Goal: Task Accomplishment & Management: Manage account settings

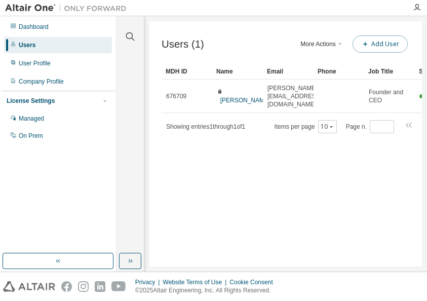
click at [382, 45] on button "Add User" at bounding box center [379, 43] width 55 height 17
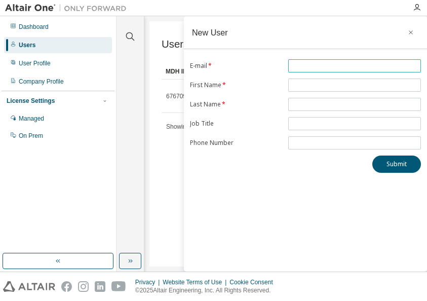
click at [320, 63] on input "text" at bounding box center [355, 66] width 128 height 8
type input "*"
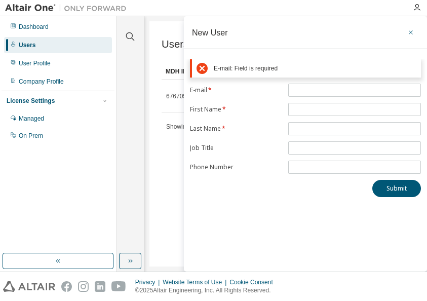
click at [412, 26] on button "button" at bounding box center [410, 32] width 16 height 16
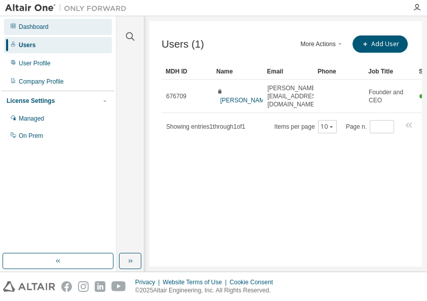
click at [28, 26] on div "Dashboard" at bounding box center [34, 27] width 30 height 8
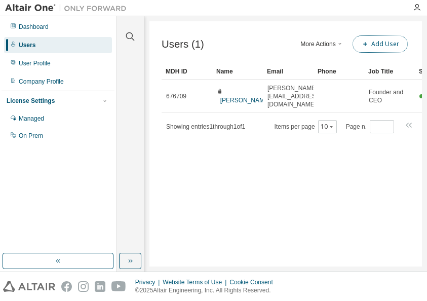
click at [391, 47] on button "Add User" at bounding box center [379, 43] width 55 height 17
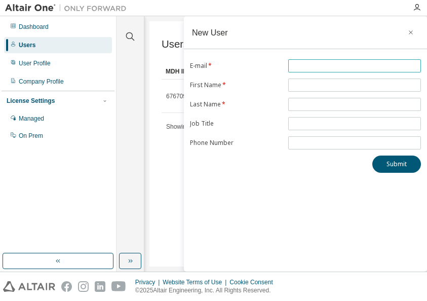
click at [372, 62] on input "text" at bounding box center [355, 66] width 128 height 8
type input "**********"
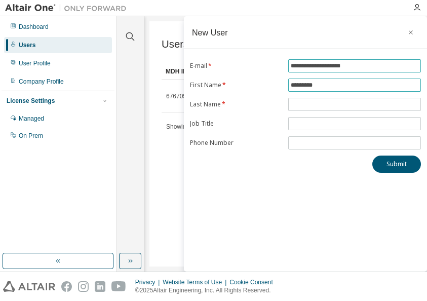
type input "*********"
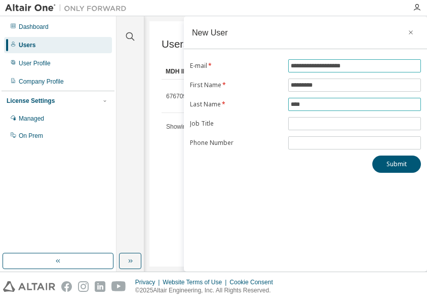
type input "*****"
click button "Submit" at bounding box center [396, 163] width 49 height 17
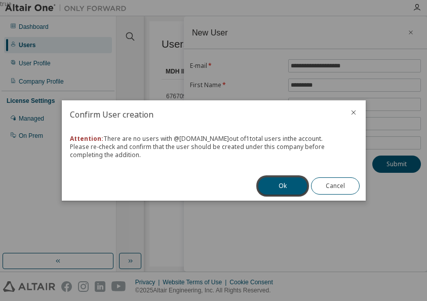
click at [351, 116] on button "close" at bounding box center [353, 112] width 8 height 8
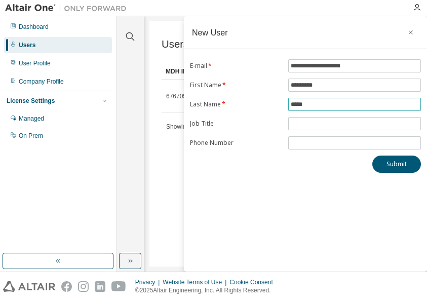
click at [336, 104] on input "*****" at bounding box center [355, 104] width 128 height 8
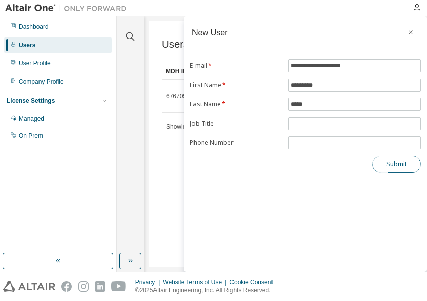
click at [391, 167] on button "Submit" at bounding box center [396, 163] width 49 height 17
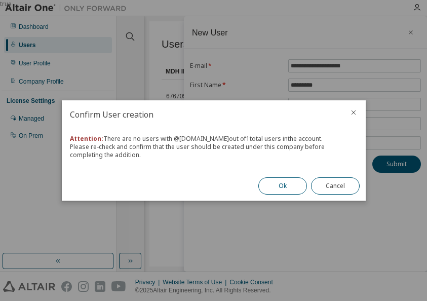
click at [286, 189] on button "Ok" at bounding box center [282, 185] width 49 height 17
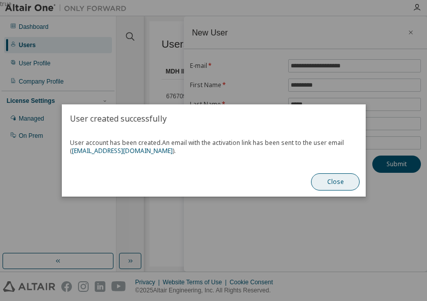
click at [343, 189] on button "Close" at bounding box center [335, 181] width 49 height 17
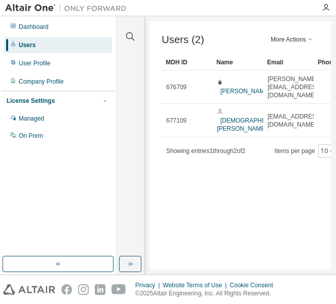
click at [223, 29] on div "Users (2) More Actions Import From CSV Export To CSV Add User Clear Load Save S…" at bounding box center [239, 145] width 181 height 248
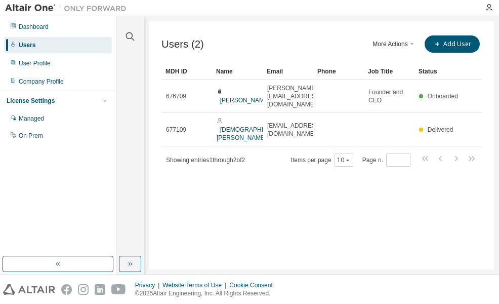
click at [400, 44] on button "More Actions" at bounding box center [394, 43] width 49 height 17
click at [127, 40] on icon "button" at bounding box center [130, 36] width 12 height 12
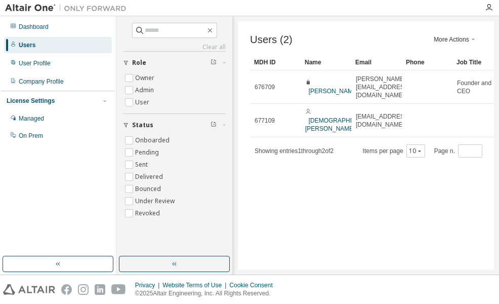
click at [321, 27] on div "Users (2) More Actions Import From CSV Export To CSV Add User Clear Load Save S…" at bounding box center [366, 145] width 256 height 248
click at [214, 30] on icon "button" at bounding box center [210, 30] width 8 height 8
click at [68, 40] on div "Users" at bounding box center [58, 45] width 108 height 16
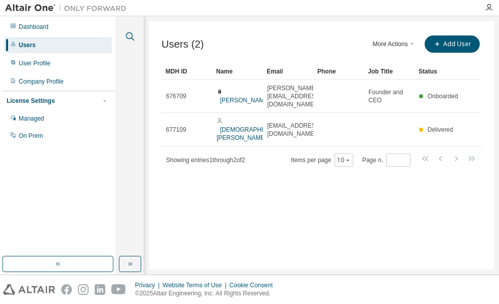
click at [134, 34] on icon "button" at bounding box center [130, 36] width 12 height 12
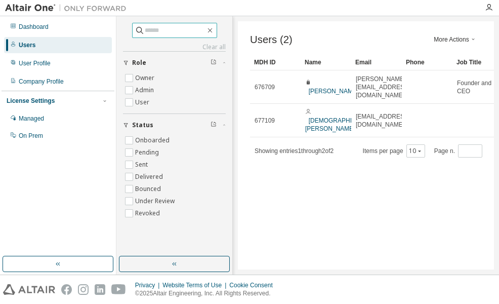
click at [173, 24] on span at bounding box center [174, 30] width 85 height 15
click at [172, 32] on input "text" at bounding box center [175, 30] width 61 height 10
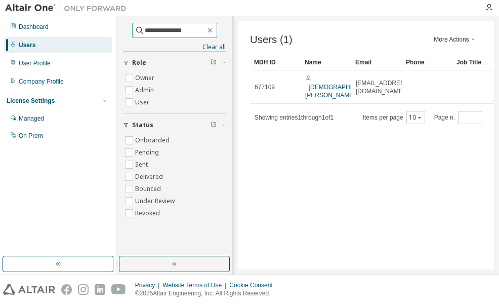
click at [171, 31] on input "**********" at bounding box center [175, 30] width 61 height 10
type input "**********"
click at [367, 38] on div "More Actions Import From CSV Export To CSV Add User" at bounding box center [424, 39] width 116 height 12
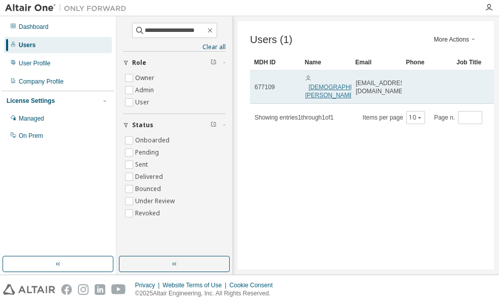
click at [328, 84] on link "Lady Jane Butac" at bounding box center [340, 91] width 71 height 15
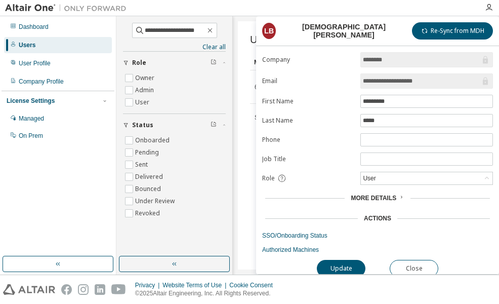
click at [301, 194] on div "More Details" at bounding box center [377, 198] width 231 height 14
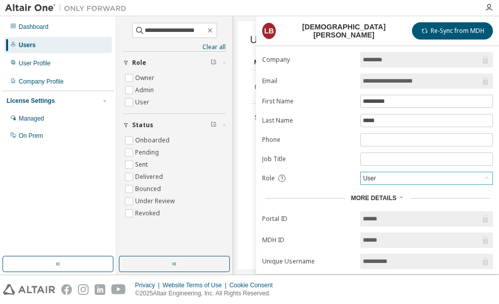
click at [472, 181] on div "User" at bounding box center [427, 178] width 132 height 12
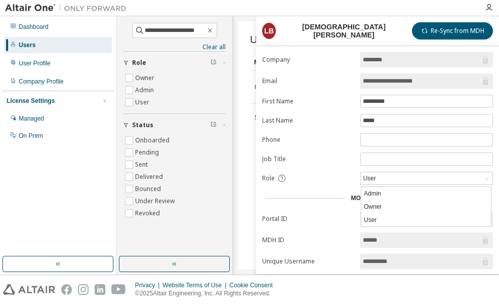
click at [292, 201] on div "More Details" at bounding box center [377, 198] width 225 height 8
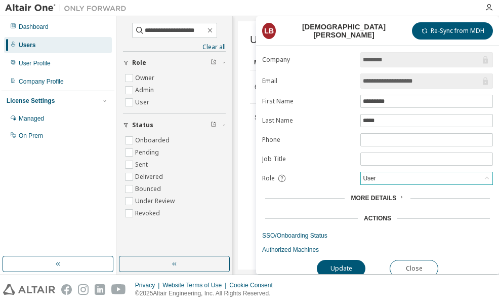
click at [473, 183] on div "User" at bounding box center [427, 178] width 132 height 12
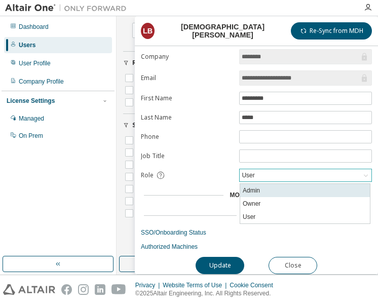
scroll to position [5, 0]
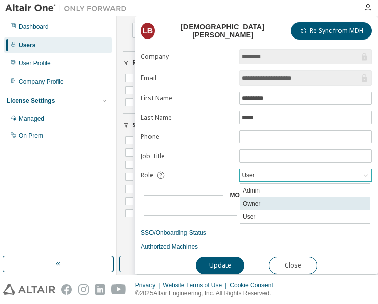
click at [273, 206] on li "Owner" at bounding box center [305, 203] width 130 height 13
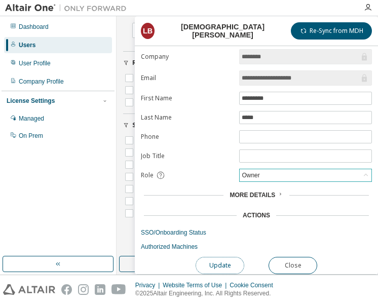
click at [239, 263] on button "Update" at bounding box center [219, 265] width 49 height 17
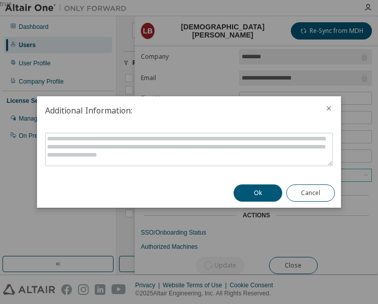
click at [264, 183] on div "Ok Cancel" at bounding box center [283, 192] width 113 height 29
click at [265, 193] on button "Ok" at bounding box center [257, 192] width 49 height 17
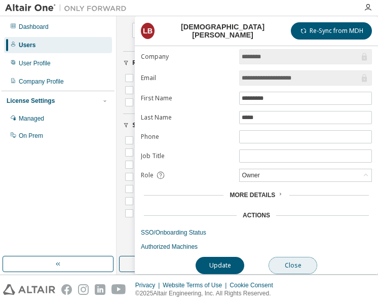
click at [284, 263] on button "Close" at bounding box center [292, 265] width 49 height 17
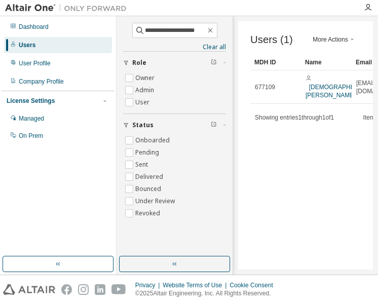
click at [117, 13] on div at bounding box center [66, 8] width 132 height 16
click at [214, 32] on icon "button" at bounding box center [210, 30] width 8 height 8
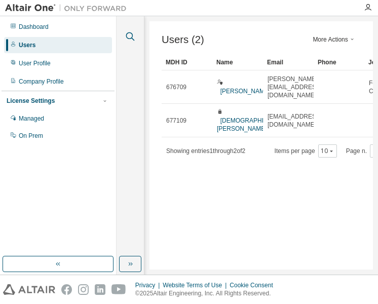
click at [128, 37] on icon "button" at bounding box center [130, 36] width 12 height 12
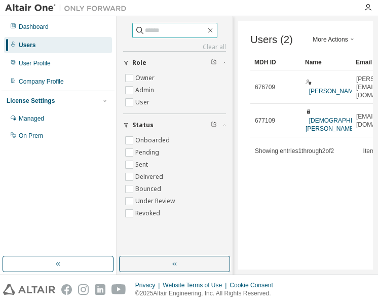
click at [163, 33] on input "text" at bounding box center [175, 30] width 61 height 10
type input "**********"
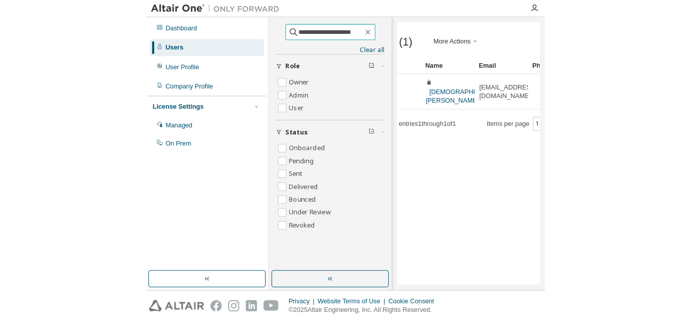
scroll to position [0, 49]
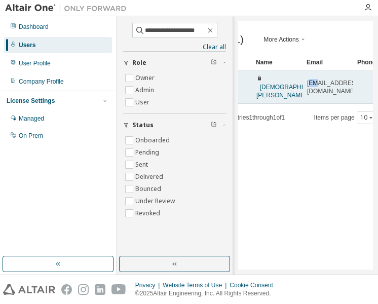
drag, startPoint x: 308, startPoint y: 85, endPoint x: 314, endPoint y: 86, distance: 6.2
click at [315, 86] on span "ladyjbutac@gmail.com" at bounding box center [334, 87] width 54 height 16
click at [285, 84] on link "Lady Jane Butac" at bounding box center [291, 91] width 71 height 15
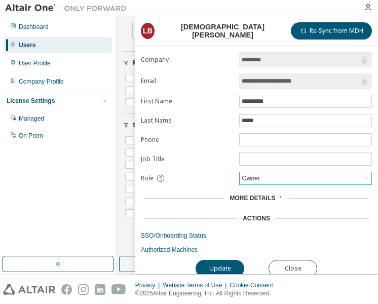
click at [359, 183] on div "Owner" at bounding box center [305, 178] width 132 height 12
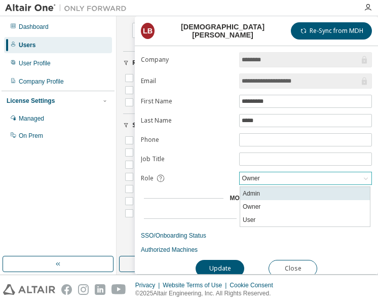
click at [282, 199] on li "Admin" at bounding box center [305, 193] width 130 height 13
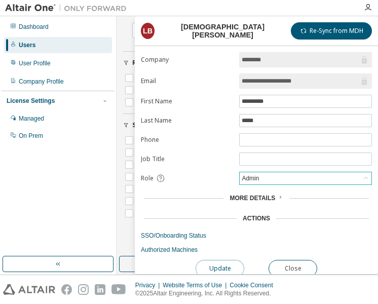
click at [228, 264] on button "Update" at bounding box center [219, 268] width 49 height 17
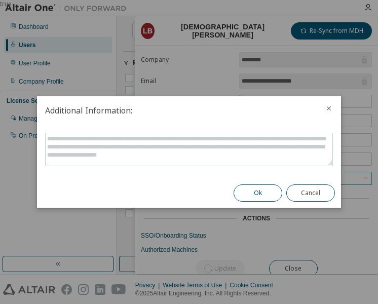
click at [268, 194] on button "Ok" at bounding box center [257, 192] width 49 height 17
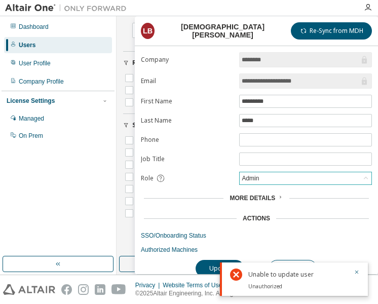
click at [287, 182] on div "Admin" at bounding box center [305, 178] width 132 height 12
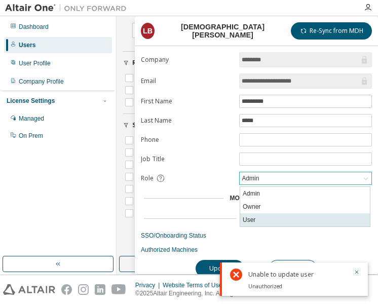
click at [269, 216] on li "User" at bounding box center [305, 219] width 130 height 13
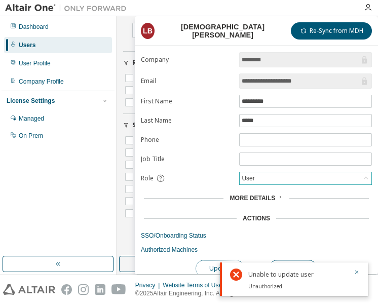
click at [203, 270] on button "Update" at bounding box center [219, 268] width 49 height 17
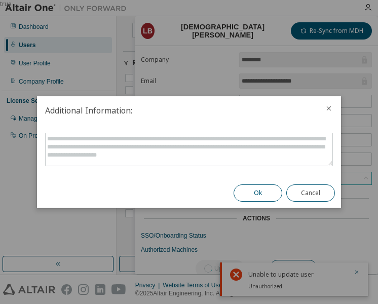
click at [264, 190] on button "Ok" at bounding box center [257, 192] width 49 height 17
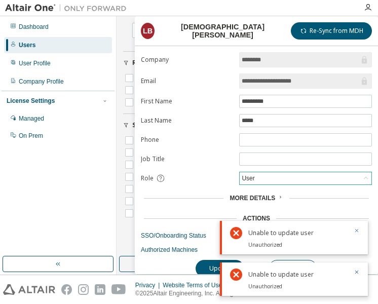
click at [355, 231] on icon "button" at bounding box center [356, 230] width 6 height 6
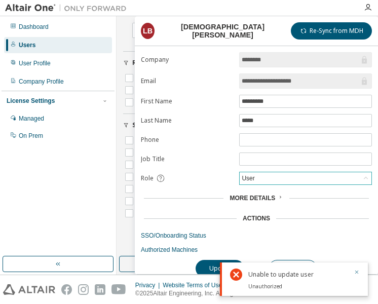
click at [355, 270] on icon "button" at bounding box center [356, 272] width 6 height 6
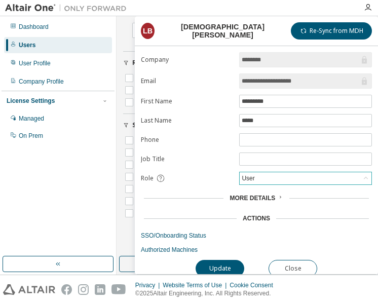
click at [311, 182] on div "User" at bounding box center [305, 178] width 132 height 12
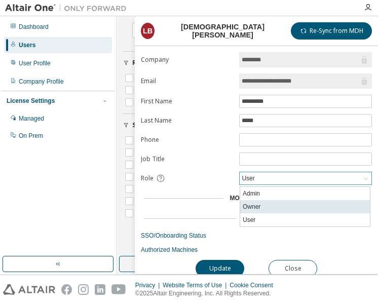
click at [299, 200] on li "Owner" at bounding box center [305, 206] width 130 height 13
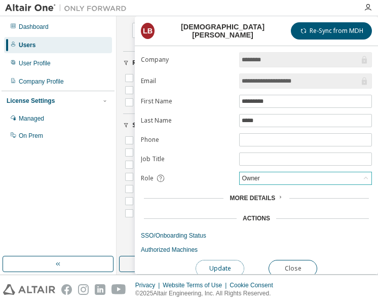
click at [227, 266] on button "Update" at bounding box center [219, 268] width 49 height 17
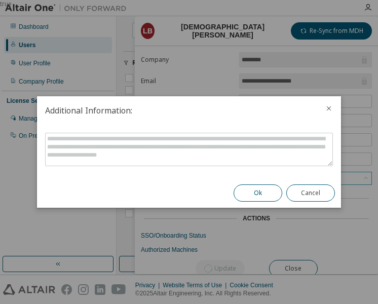
click at [263, 190] on button "Ok" at bounding box center [257, 192] width 49 height 17
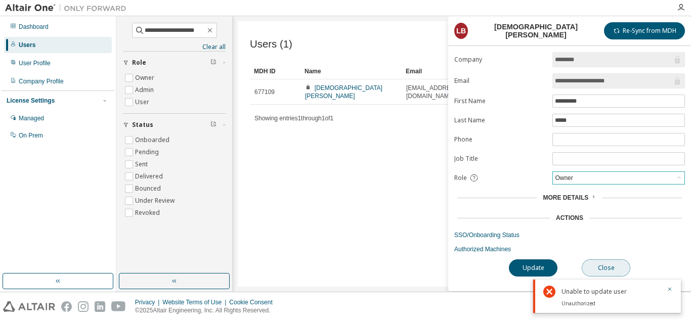
click at [377, 275] on button "Close" at bounding box center [606, 268] width 49 height 17
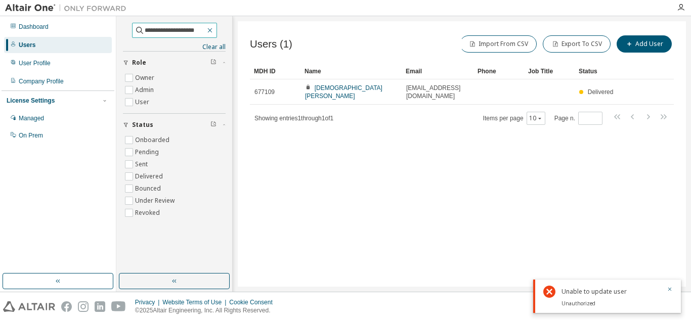
click at [212, 29] on icon "button" at bounding box center [210, 30] width 5 height 5
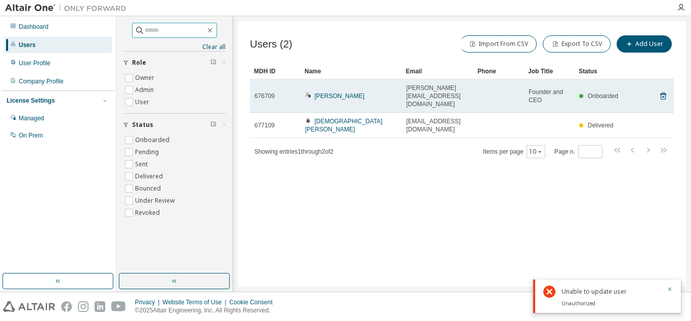
click at [369, 100] on td "[PERSON_NAME]" at bounding box center [351, 95] width 101 height 33
click at [350, 94] on link "[PERSON_NAME]" at bounding box center [340, 96] width 50 height 7
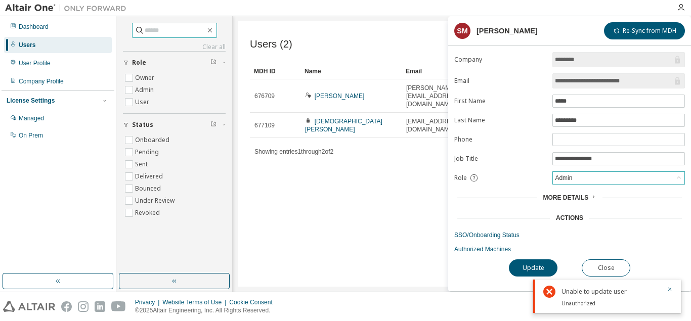
click at [377, 180] on div "Admin" at bounding box center [619, 178] width 132 height 12
click at [377, 210] on li "Owner" at bounding box center [619, 206] width 130 height 13
click at [377, 273] on button "Update" at bounding box center [533, 268] width 49 height 17
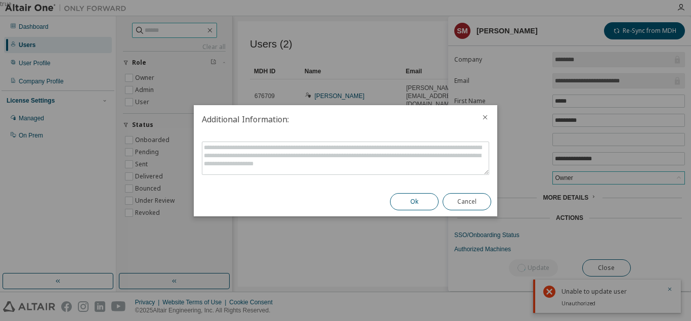
click at [377, 199] on button "Ok" at bounding box center [414, 201] width 49 height 17
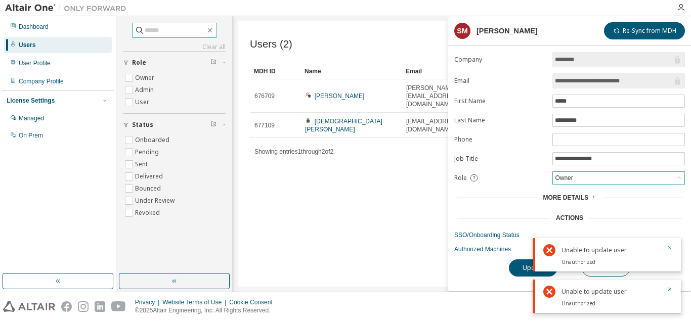
click at [377, 248] on icon "button" at bounding box center [670, 248] width 6 height 6
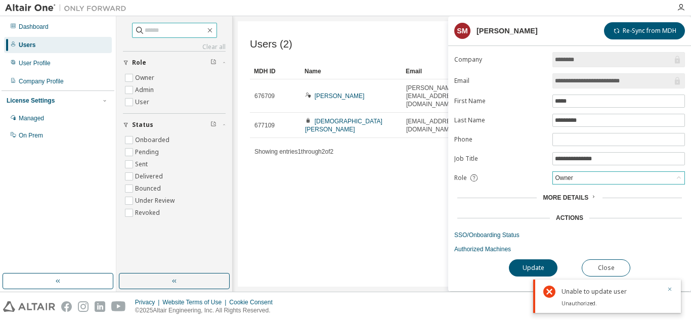
click at [377, 291] on icon "button" at bounding box center [670, 289] width 6 height 6
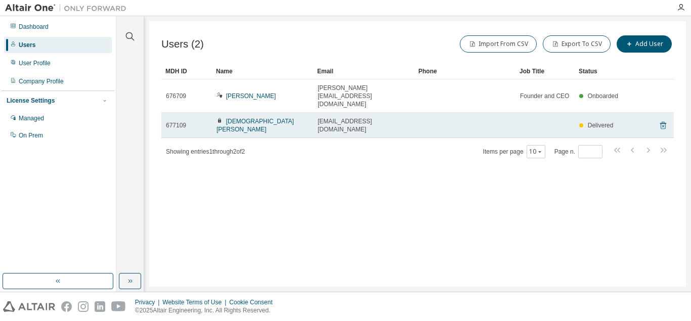
click at [667, 119] on icon at bounding box center [663, 125] width 9 height 12
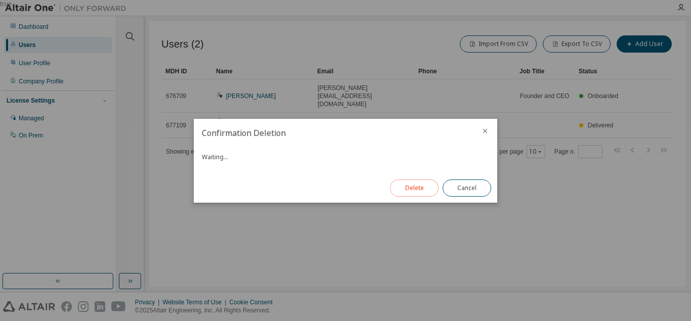
click at [425, 186] on button "Delete" at bounding box center [414, 188] width 49 height 17
click at [467, 181] on button "Close" at bounding box center [467, 188] width 49 height 17
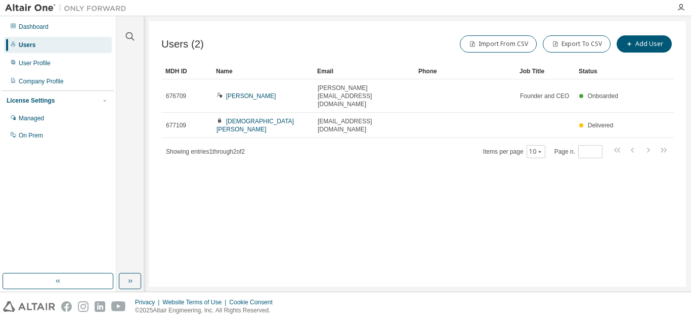
click at [565, 185] on div "Users (2) Import From CSV Export To CSV Add User Clear Load Save Save As Field …" at bounding box center [417, 154] width 537 height 266
click at [50, 65] on div "User Profile" at bounding box center [58, 63] width 108 height 16
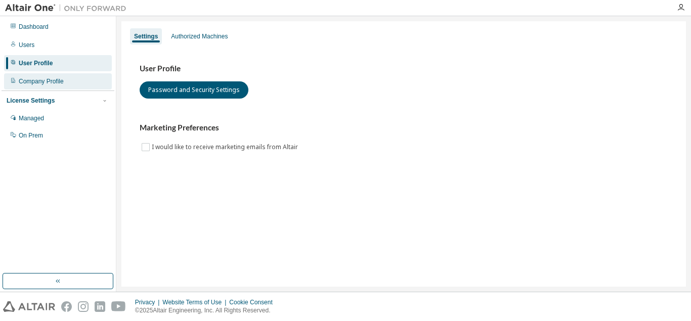
click at [76, 80] on div "Company Profile" at bounding box center [58, 81] width 108 height 16
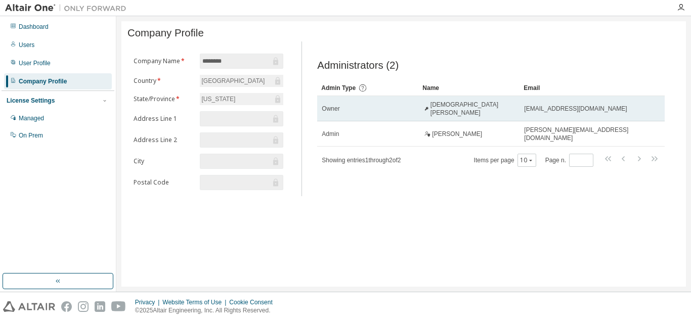
click at [414, 111] on div "Owner" at bounding box center [368, 109] width 92 height 8
click at [452, 113] on span "[DEMOGRAPHIC_DATA] [PERSON_NAME]" at bounding box center [473, 109] width 85 height 16
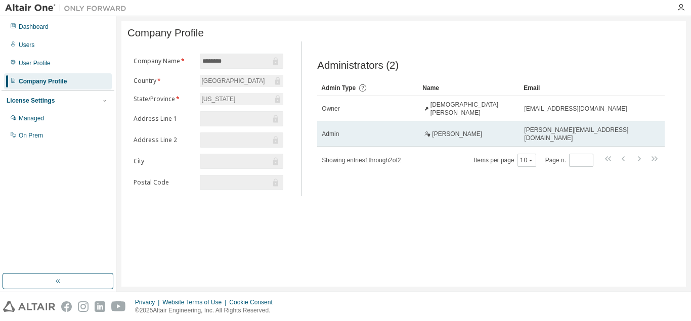
click at [447, 130] on td "[PERSON_NAME]" at bounding box center [469, 133] width 101 height 25
click at [450, 137] on span "[PERSON_NAME]" at bounding box center [457, 134] width 50 height 8
click at [341, 138] on div "Admin" at bounding box center [368, 134] width 92 height 8
click at [630, 133] on div "[PERSON_NAME][EMAIL_ADDRESS][DOMAIN_NAME]" at bounding box center [580, 134] width 112 height 16
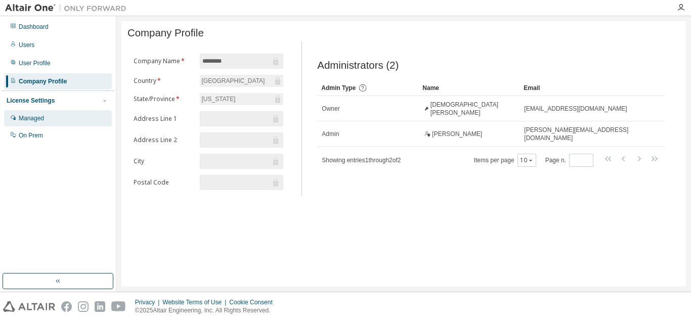
click at [72, 119] on div "Managed" at bounding box center [58, 118] width 108 height 16
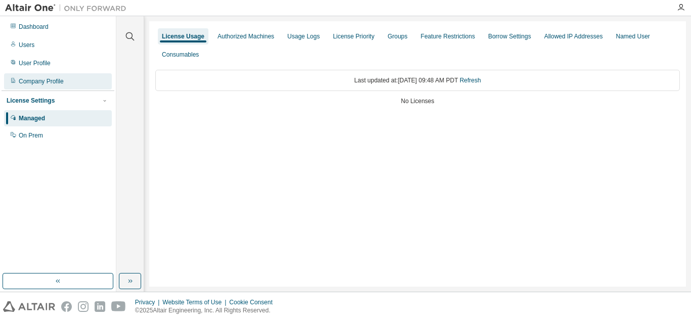
click at [88, 79] on div "Company Profile" at bounding box center [58, 81] width 108 height 16
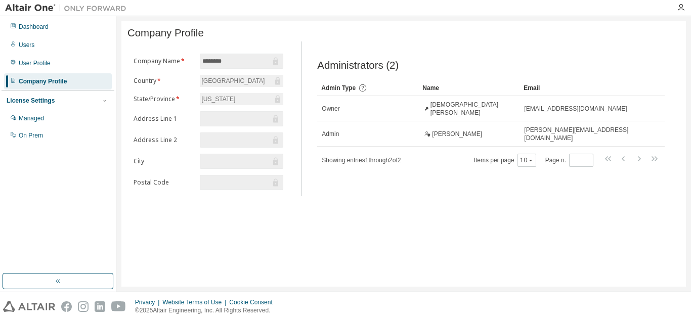
click at [348, 92] on span "Admin Type" at bounding box center [338, 88] width 34 height 7
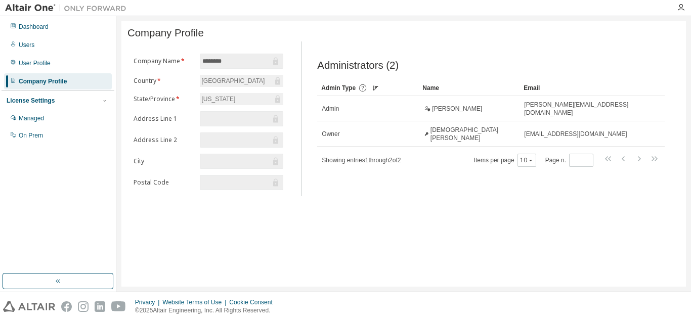
click at [363, 93] on icon at bounding box center [362, 88] width 9 height 9
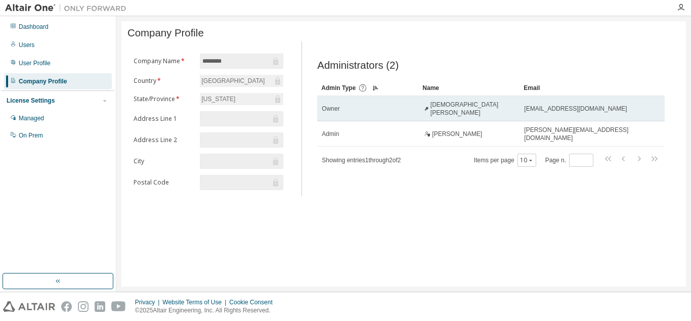
click at [437, 117] on td "[DEMOGRAPHIC_DATA] [PERSON_NAME]" at bounding box center [469, 108] width 101 height 25
click at [529, 113] on span "[EMAIL_ADDRESS][DOMAIN_NAME]" at bounding box center [575, 109] width 103 height 8
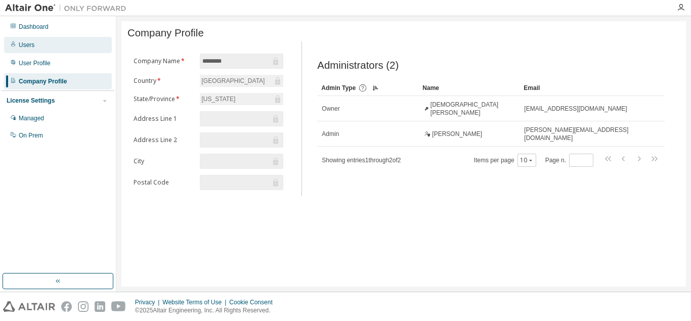
click at [68, 52] on div "Users" at bounding box center [58, 45] width 108 height 16
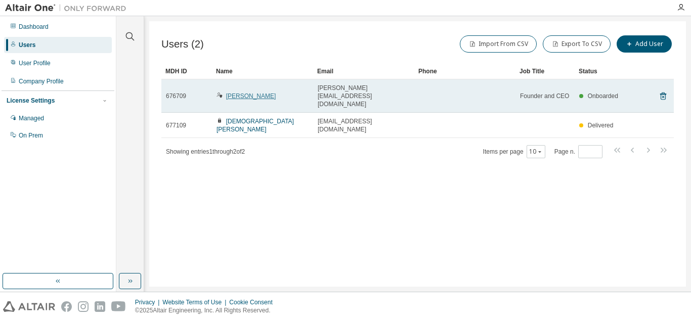
click at [259, 93] on link "[PERSON_NAME]" at bounding box center [251, 96] width 50 height 7
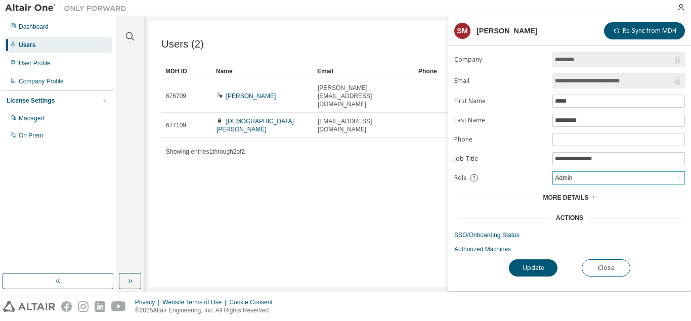
click at [575, 182] on div "Admin" at bounding box center [619, 178] width 132 height 12
click at [574, 208] on li "Owner" at bounding box center [619, 206] width 130 height 13
click at [535, 268] on button "Update" at bounding box center [533, 268] width 49 height 17
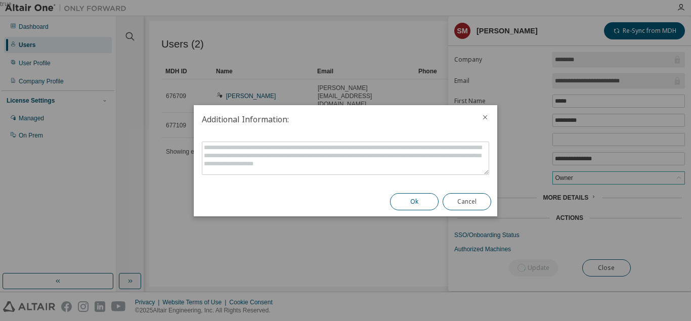
click at [412, 201] on button "Ok" at bounding box center [414, 201] width 49 height 17
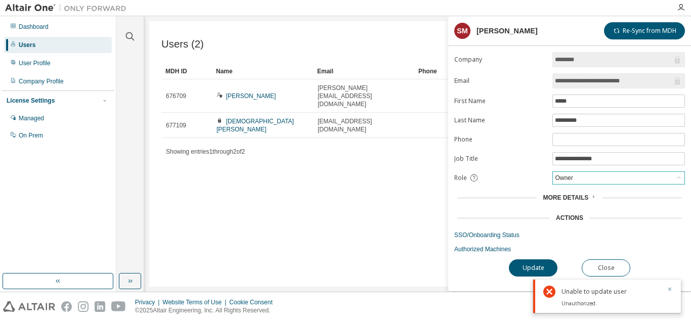
click at [668, 289] on icon "button" at bounding box center [670, 289] width 6 height 6
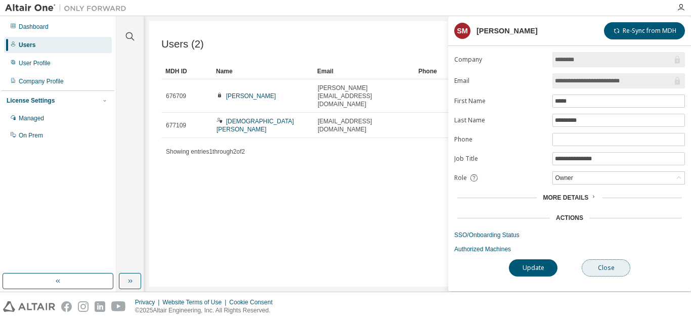
click at [609, 266] on button "Close" at bounding box center [606, 268] width 49 height 17
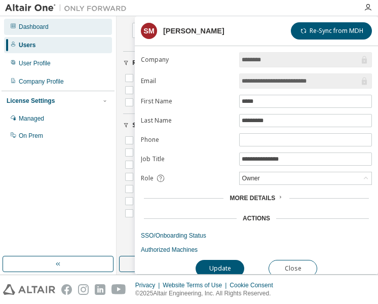
click at [107, 21] on div "Dashboard" at bounding box center [58, 27] width 108 height 16
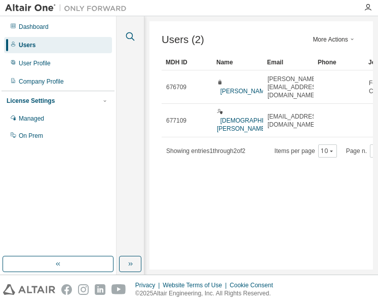
click at [128, 37] on icon "button" at bounding box center [130, 36] width 12 height 12
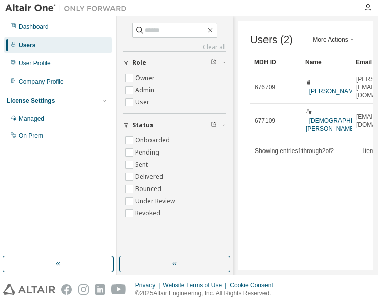
click at [255, 24] on div "Users (2) More Actions Import From CSV Export To CSV Add User Clear Load Save S…" at bounding box center [305, 145] width 135 height 248
click at [214, 30] on icon "button" at bounding box center [210, 30] width 8 height 8
click at [214, 28] on icon "button" at bounding box center [210, 30] width 8 height 8
click at [214, 29] on icon "button" at bounding box center [210, 30] width 8 height 8
click at [214, 28] on icon "button" at bounding box center [210, 30] width 8 height 8
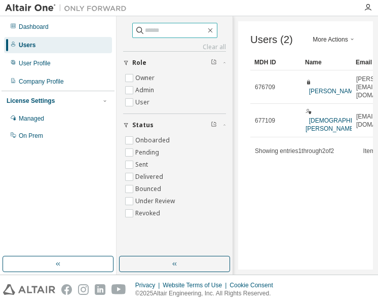
click at [195, 29] on input "text" at bounding box center [175, 30] width 61 height 10
type input "**********"
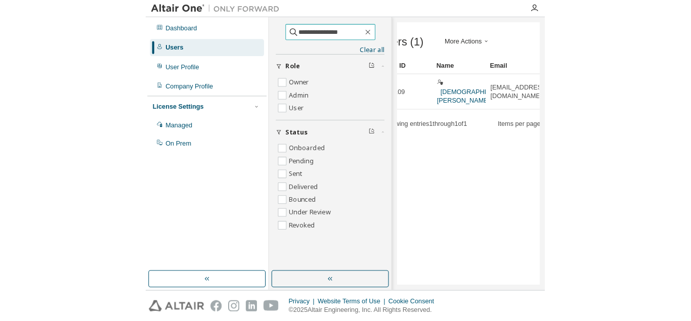
scroll to position [0, 32]
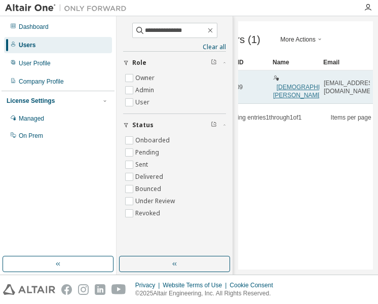
click at [305, 84] on link "[DEMOGRAPHIC_DATA] [PERSON_NAME]" at bounding box center [308, 91] width 71 height 15
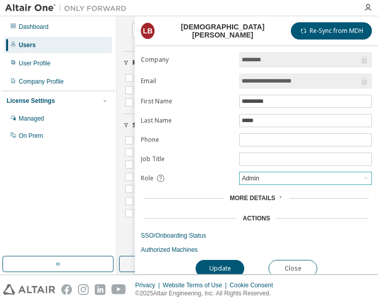
click at [277, 184] on div "Admin" at bounding box center [305, 178] width 132 height 12
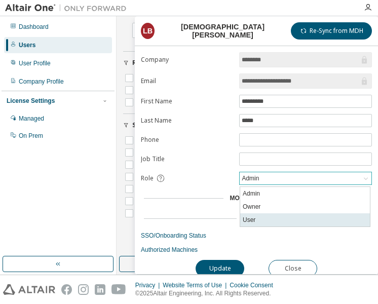
click at [268, 217] on li "User" at bounding box center [305, 219] width 130 height 13
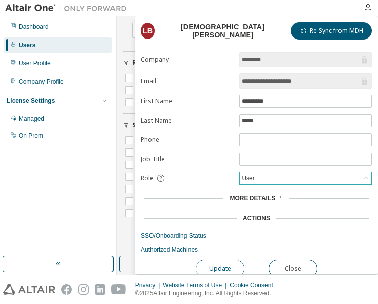
click at [234, 266] on button "Update" at bounding box center [219, 268] width 49 height 17
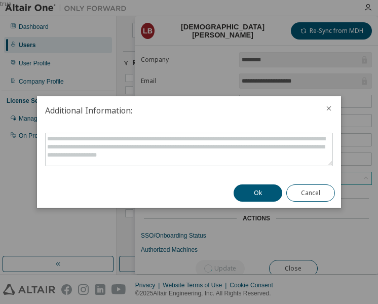
click at [265, 189] on button "Ok" at bounding box center [257, 192] width 49 height 17
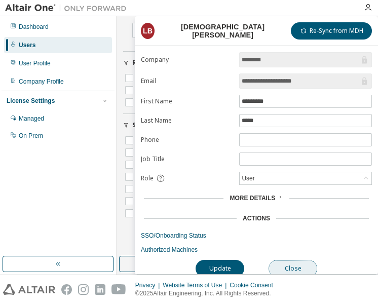
click at [300, 267] on button "Close" at bounding box center [292, 268] width 49 height 17
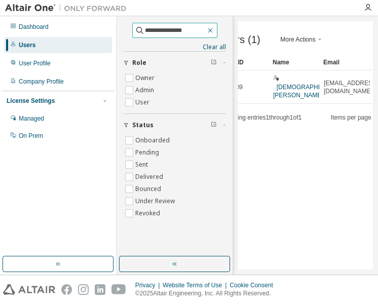
click at [212, 29] on icon "button" at bounding box center [210, 30] width 5 height 5
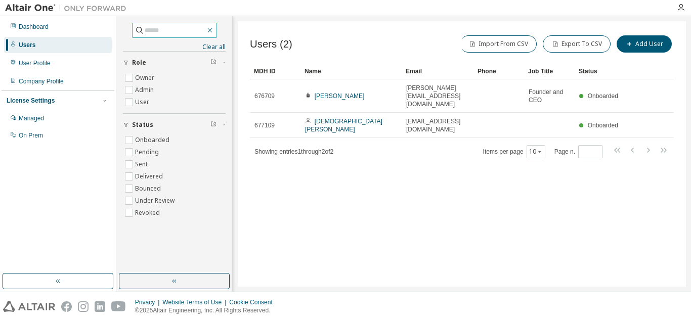
click at [212, 31] on icon "button" at bounding box center [210, 30] width 5 height 5
click at [377, 41] on button "Add User" at bounding box center [644, 43] width 55 height 17
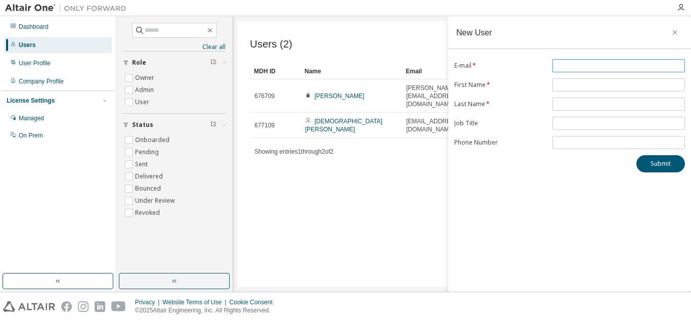
click at [377, 69] on input "text" at bounding box center [619, 66] width 128 height 8
type input "**********"
click at [377, 89] on input "text" at bounding box center [619, 85] width 128 height 8
type input "*"
type input "****"
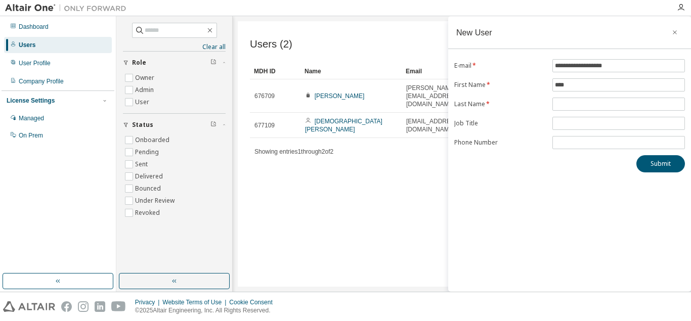
click at [377, 158] on div "Submit" at bounding box center [569, 163] width 231 height 17
click at [377, 101] on input "text" at bounding box center [619, 104] width 128 height 8
type input "*"
type input "*****"
click at [377, 176] on div "**********" at bounding box center [569, 154] width 243 height 276
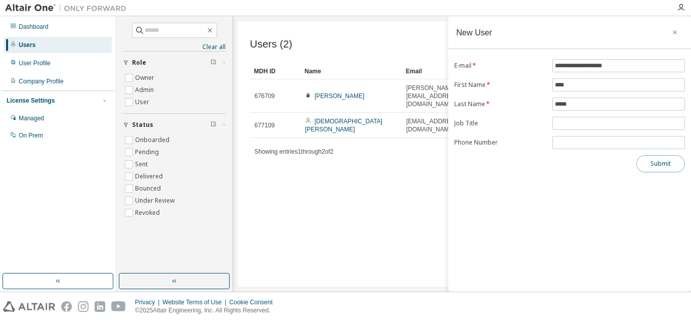
click at [377, 163] on button "Submit" at bounding box center [661, 163] width 49 height 17
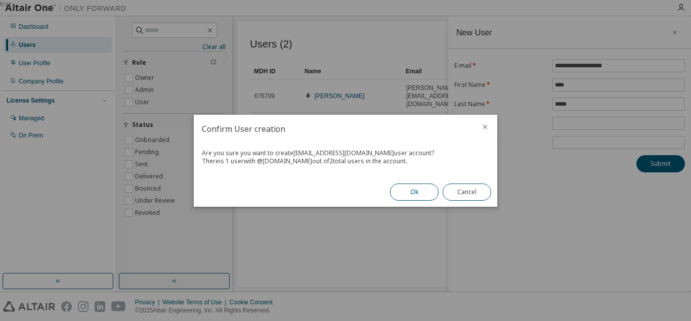
click at [377, 194] on button "Ok" at bounding box center [414, 192] width 49 height 17
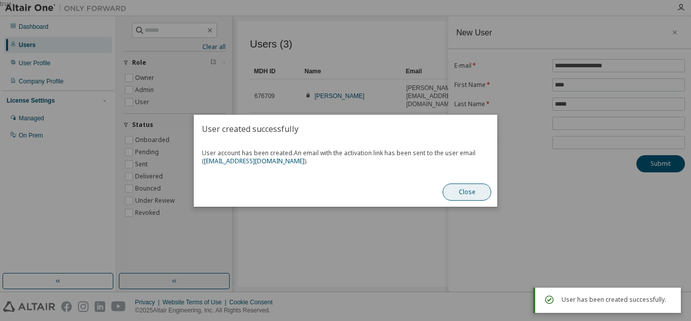
click at [377, 185] on button "Close" at bounding box center [467, 192] width 49 height 17
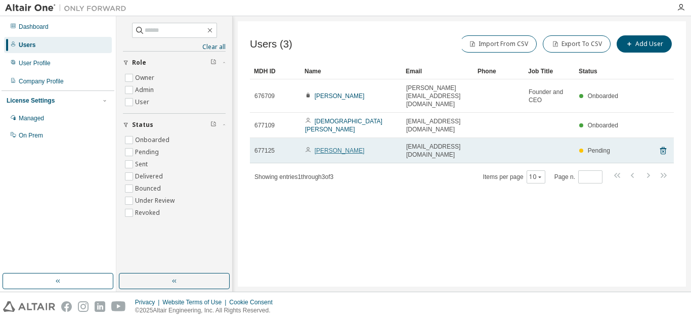
click at [337, 147] on link "[PERSON_NAME]" at bounding box center [340, 150] width 50 height 7
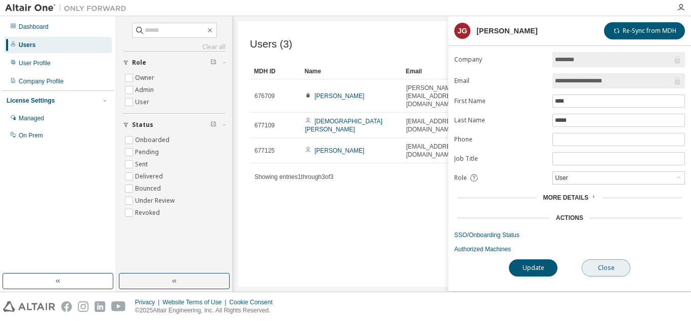
click at [377, 277] on button "Close" at bounding box center [606, 268] width 49 height 17
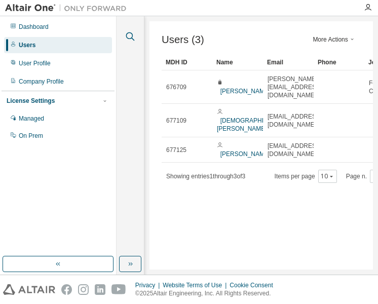
click at [129, 42] on icon "button" at bounding box center [130, 36] width 12 height 12
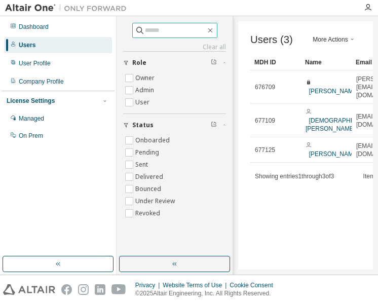
click at [159, 32] on input "text" at bounding box center [175, 30] width 61 height 10
type input "**********"
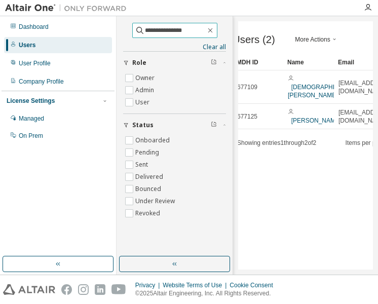
scroll to position [0, 67]
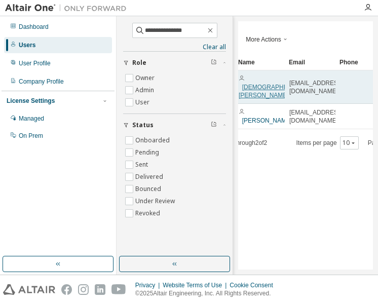
click at [255, 84] on link "[DEMOGRAPHIC_DATA] [PERSON_NAME]" at bounding box center [273, 91] width 71 height 15
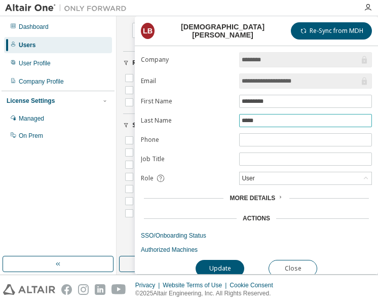
scroll to position [5, 0]
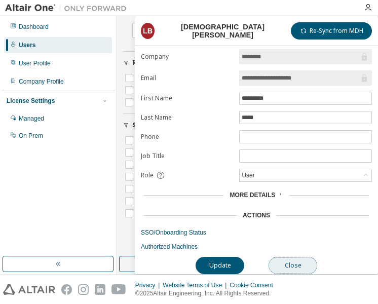
click at [307, 270] on button "Close" at bounding box center [292, 265] width 49 height 17
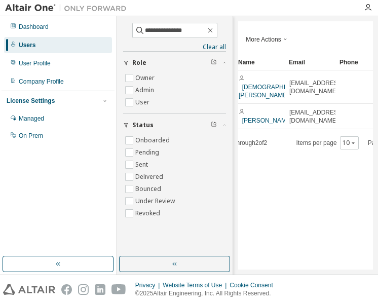
click at [303, 198] on div "Users (2) More Actions Import From CSV Export To CSV Add User Clear Load Save S…" at bounding box center [305, 145] width 135 height 248
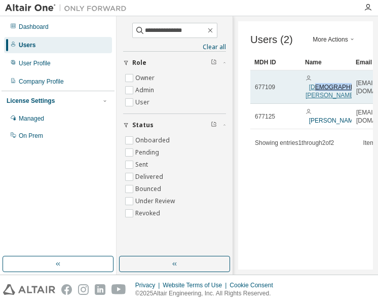
click at [321, 84] on span "[DEMOGRAPHIC_DATA] [PERSON_NAME]" at bounding box center [340, 87] width 71 height 24
click at [321, 84] on link "[DEMOGRAPHIC_DATA] [PERSON_NAME]" at bounding box center [340, 91] width 71 height 15
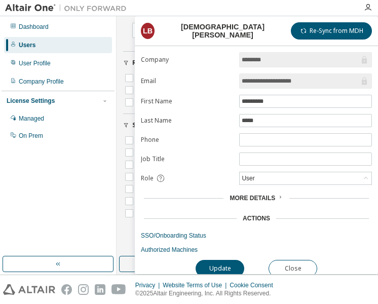
scroll to position [5, 0]
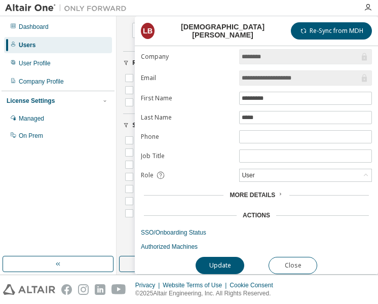
click at [275, 194] on div "More Details" at bounding box center [255, 195] width 53 height 8
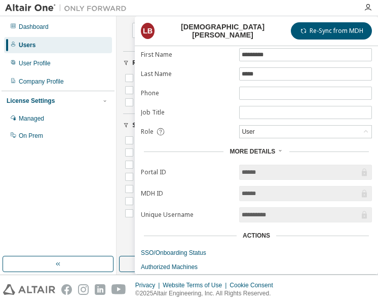
scroll to position [69, 0]
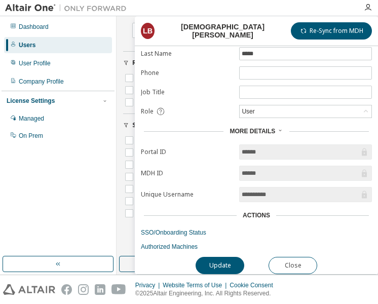
click at [259, 209] on div "Actions" at bounding box center [256, 215] width 231 height 14
click at [263, 215] on div "Actions" at bounding box center [255, 215] width 27 height 8
click at [297, 263] on button "Close" at bounding box center [292, 265] width 49 height 17
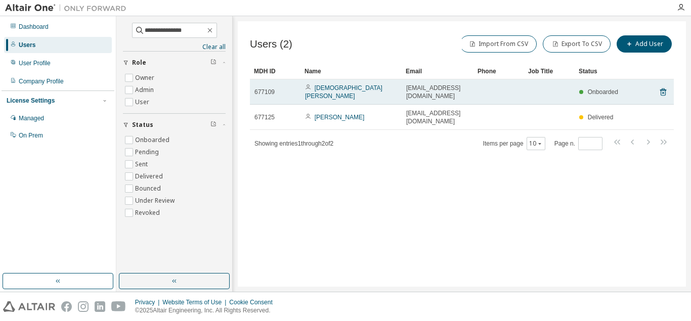
click at [377, 96] on td "Onboarded" at bounding box center [600, 91] width 51 height 25
click at [377, 92] on tr "677109 Lady Jane Butac ladyjbutac@gmail.com Onboarded" at bounding box center [462, 91] width 424 height 25
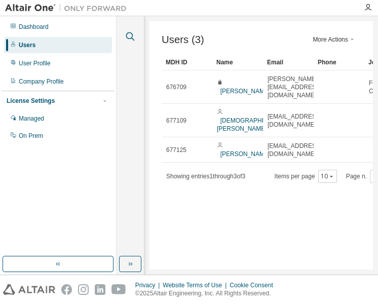
click at [131, 38] on icon "button" at bounding box center [130, 36] width 9 height 9
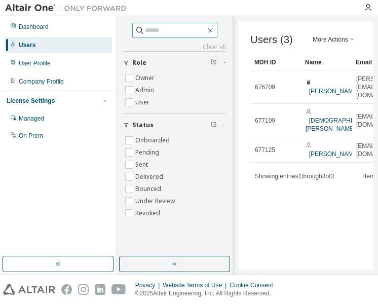
click at [157, 32] on input "text" at bounding box center [175, 30] width 61 height 10
type input "**********"
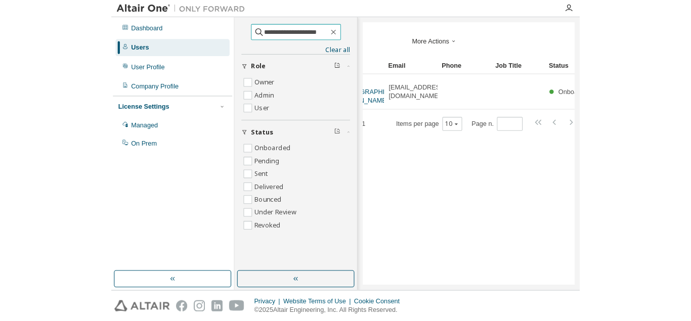
scroll to position [0, 116]
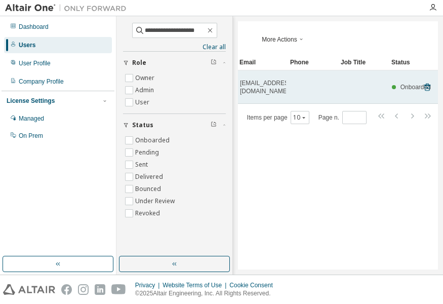
click at [375, 86] on td at bounding box center [362, 86] width 51 height 33
click at [377, 87] on icon at bounding box center [427, 88] width 3 height 3
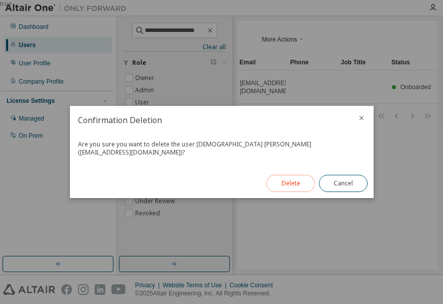
click at [296, 177] on button "Delete" at bounding box center [290, 183] width 49 height 17
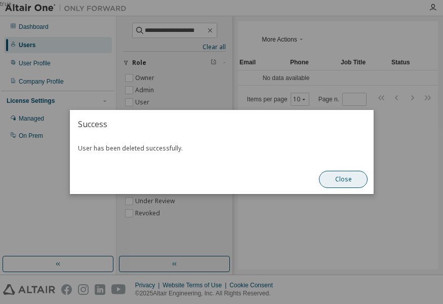
click at [345, 179] on button "Close" at bounding box center [343, 179] width 49 height 17
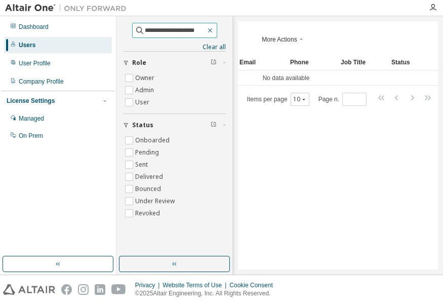
click at [214, 31] on icon "button" at bounding box center [210, 30] width 8 height 8
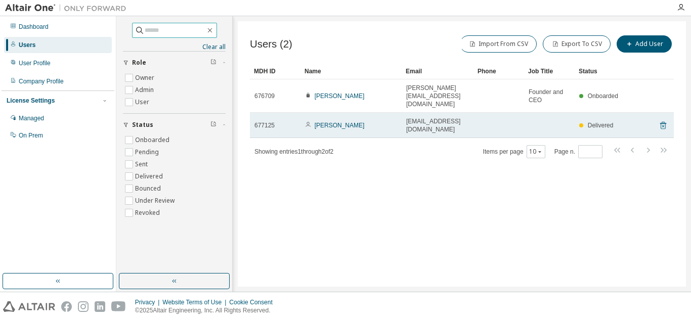
click at [377, 122] on icon at bounding box center [663, 126] width 6 height 8
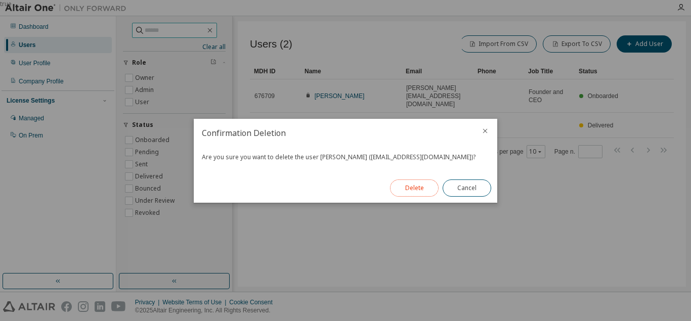
click at [377, 188] on button "Delete" at bounding box center [414, 188] width 49 height 17
